Goal: Information Seeking & Learning: Learn about a topic

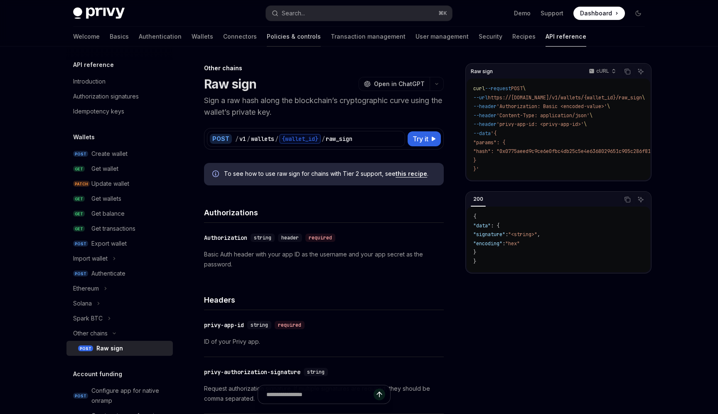
click at [267, 37] on link "Policies & controls" at bounding box center [294, 37] width 54 height 20
type textarea "*"
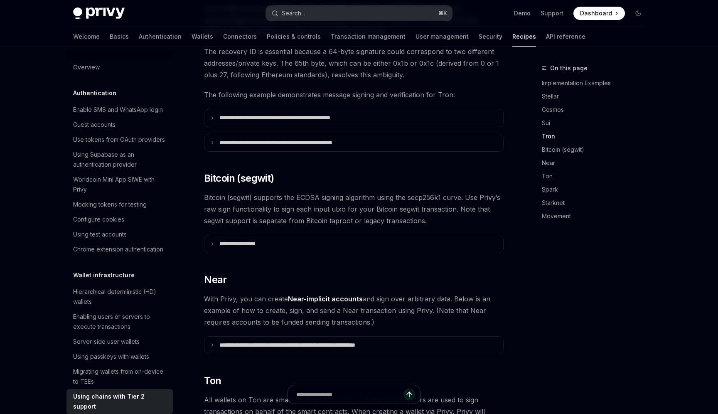
scroll to position [610, 0]
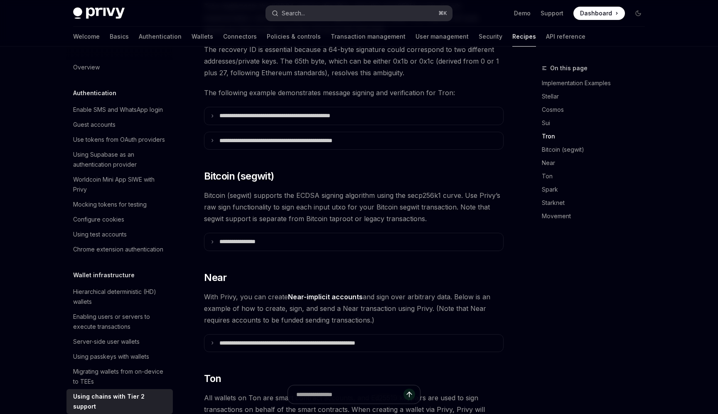
click at [300, 15] on div "Search..." at bounding box center [293, 13] width 23 height 10
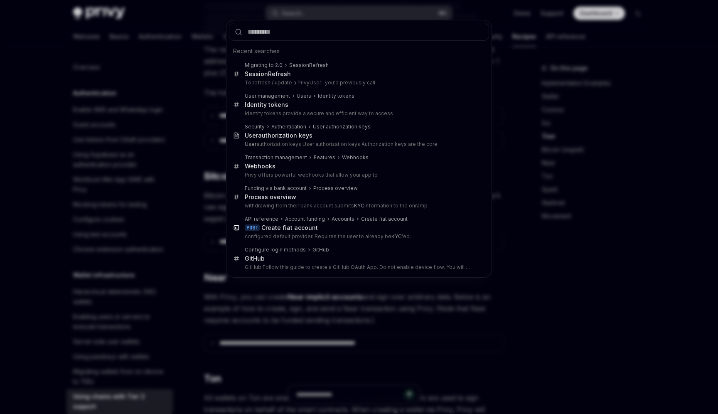
type input "**********"
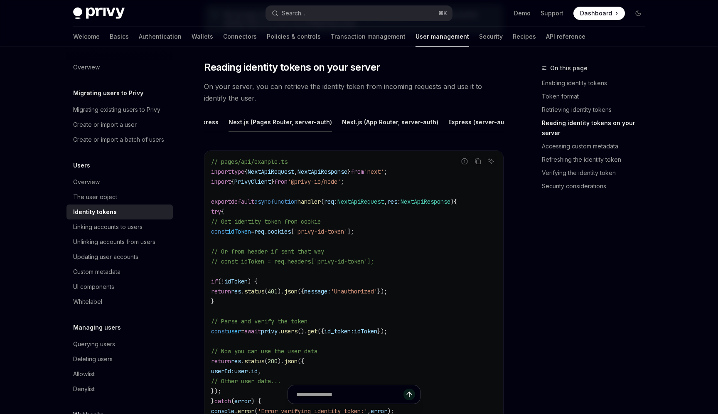
scroll to position [0, 176]
click at [499, 123] on div "Python" at bounding box center [509, 122] width 20 height 20
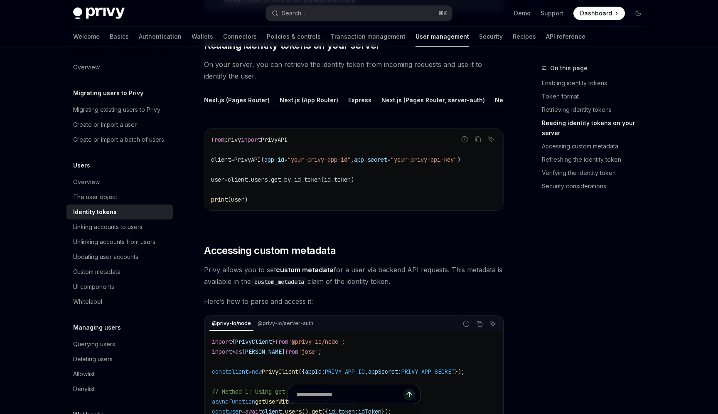
scroll to position [1119, 0]
click at [110, 36] on link "Basics" at bounding box center [119, 37] width 19 height 20
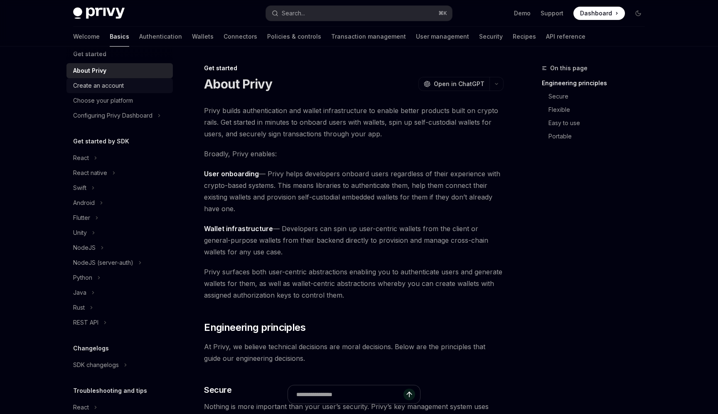
scroll to position [12, 0]
click at [96, 279] on button "Python" at bounding box center [119, 276] width 106 height 15
type textarea "*"
